Goal: Check status: Check status

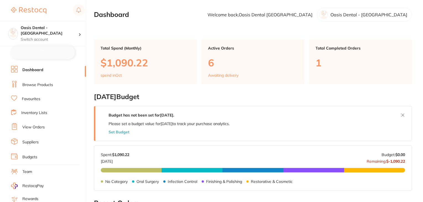
checkbox input "false"
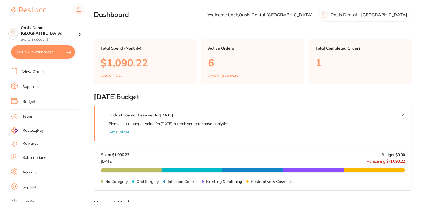
scroll to position [56, 0]
click at [37, 154] on link "Subscriptions" at bounding box center [34, 157] width 24 height 6
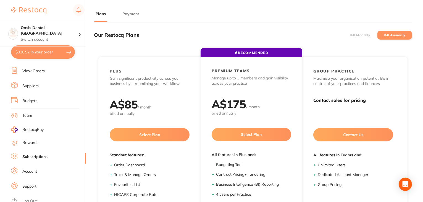
click at [127, 15] on button "Payment" at bounding box center [131, 13] width 20 height 5
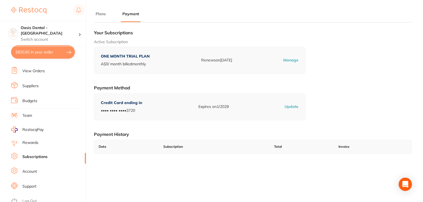
click at [30, 70] on link "View Orders" at bounding box center [33, 71] width 22 height 6
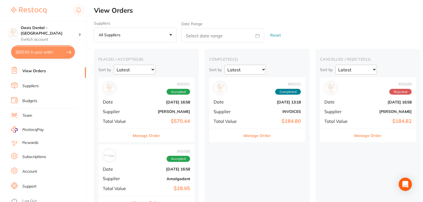
click at [255, 135] on button "Manage Order" at bounding box center [257, 135] width 27 height 13
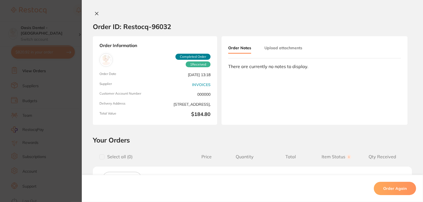
click at [296, 50] on button "Upload attachments" at bounding box center [283, 48] width 38 height 10
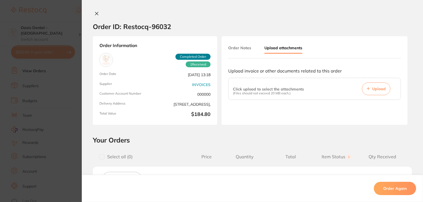
click at [378, 88] on span "Upload" at bounding box center [379, 88] width 14 height 5
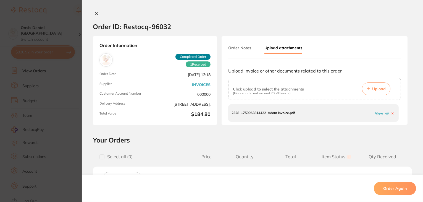
click at [276, 113] on p "2328_1759963814422_Adam Invoice.pdf" at bounding box center [263, 113] width 63 height 4
click at [379, 112] on link "View" at bounding box center [379, 113] width 8 height 4
click at [95, 14] on icon at bounding box center [96, 13] width 4 height 4
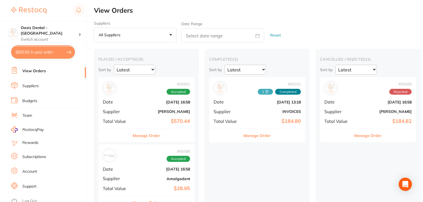
scroll to position [138, 0]
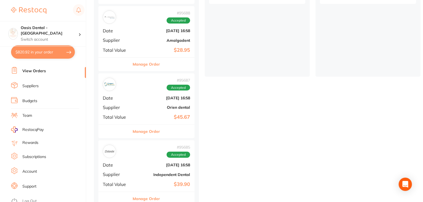
click at [33, 198] on link "Log Out" at bounding box center [29, 201] width 14 height 6
